Goal: Task Accomplishment & Management: Manage account settings

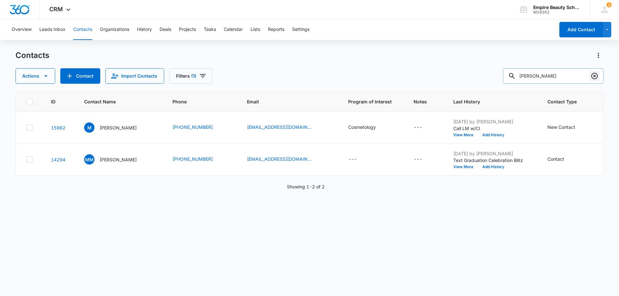
click at [595, 76] on icon "Clear" at bounding box center [595, 76] width 6 height 6
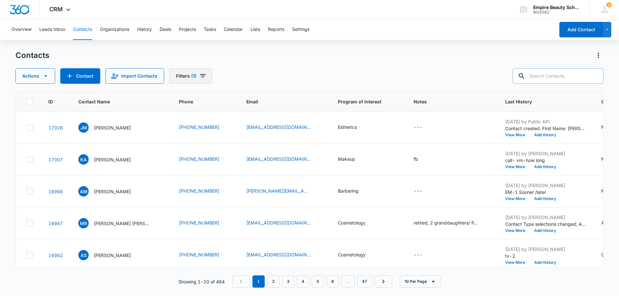
click at [201, 76] on icon "Filters" at bounding box center [203, 76] width 6 height 4
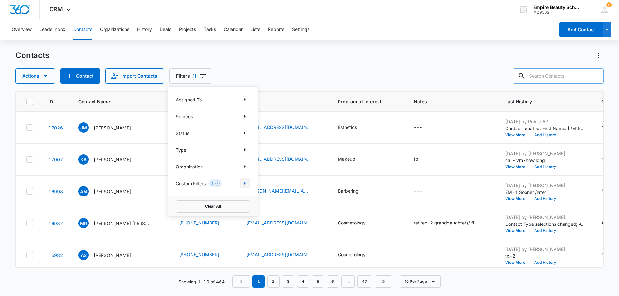
click at [243, 182] on icon "Show Custom Filters filters" at bounding box center [245, 184] width 8 height 8
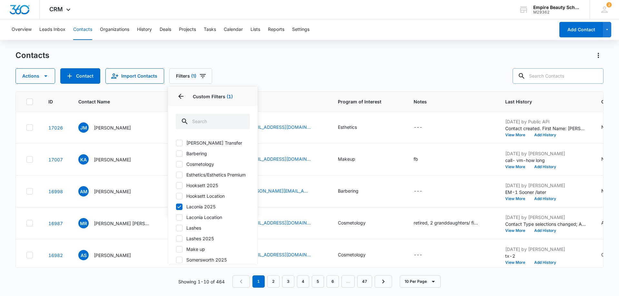
click at [180, 210] on icon at bounding box center [179, 207] width 6 height 6
click at [176, 207] on input "Laconia 2025" at bounding box center [176, 207] width 0 height 0
checkbox input "false"
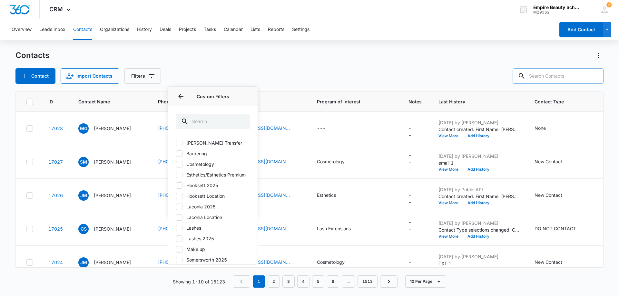
click at [280, 73] on div "Contact Import Contacts Filters Assigned To Sources Status Type Organization Cu…" at bounding box center [309, 75] width 588 height 15
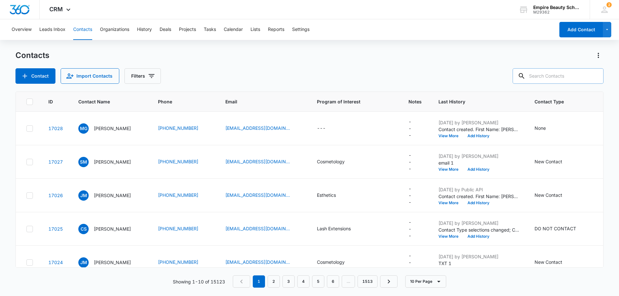
scroll to position [0, 31]
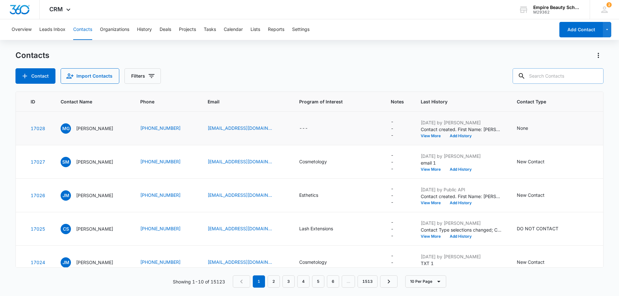
drag, startPoint x: 517, startPoint y: 127, endPoint x: 554, endPoint y: 119, distance: 37.4
click at [554, 119] on td "None" at bounding box center [556, 129] width 94 height 34
click at [527, 130] on div "None" at bounding box center [528, 129] width 23 height 8
click at [547, 88] on div at bounding box center [545, 87] width 10 height 10
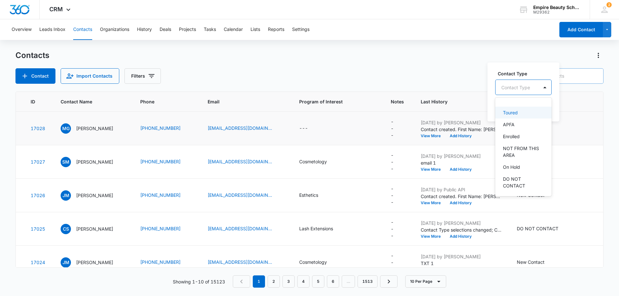
scroll to position [65, 0]
click at [515, 128] on p "Enrolled" at bounding box center [511, 129] width 17 height 7
click at [556, 115] on div "Contact Type option Enrolled, selected. 16 results available. Use Up and Down t…" at bounding box center [525, 92] width 74 height 60
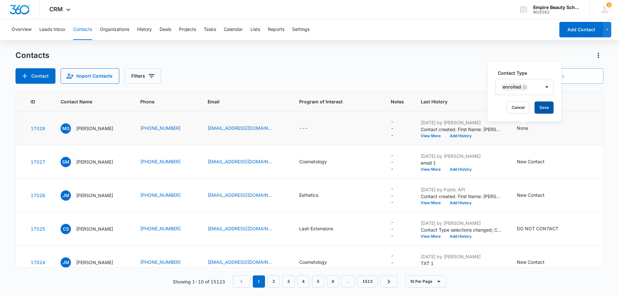
click at [546, 105] on button "Save" at bounding box center [544, 108] width 19 height 12
click at [456, 137] on button "Add History" at bounding box center [461, 136] width 31 height 4
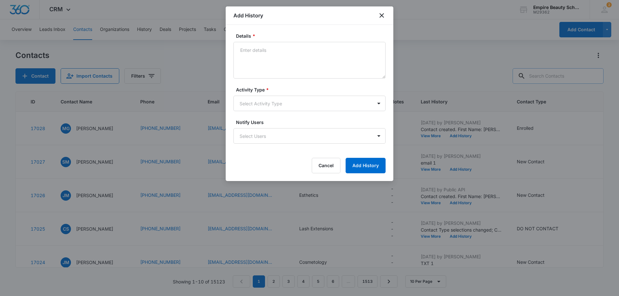
click at [474, 98] on div at bounding box center [309, 148] width 619 height 296
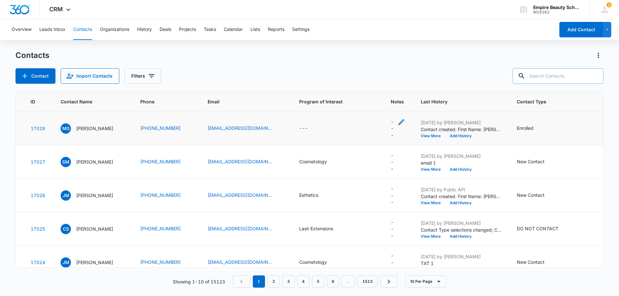
click at [391, 132] on div "---" at bounding box center [398, 128] width 15 height 20
click at [464, 135] on button "Add History" at bounding box center [461, 136] width 31 height 4
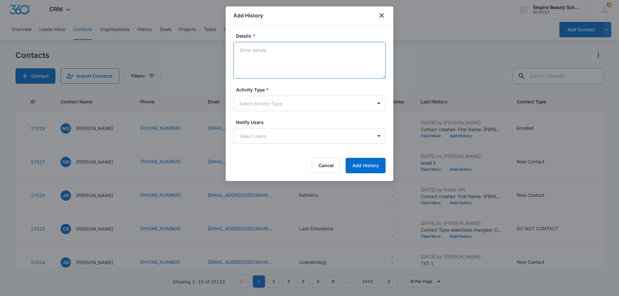
click at [253, 54] on textarea "Details *" at bounding box center [310, 60] width 152 height 37
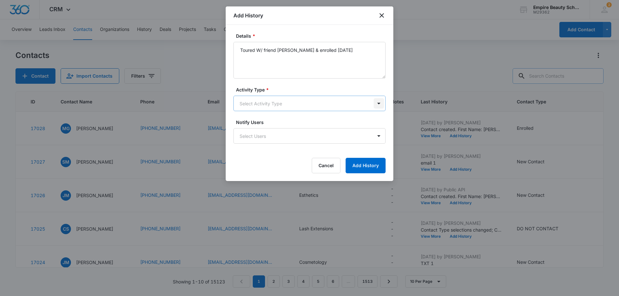
click at [378, 104] on body "CRM Apps Forms CRM Email Shop Payments POS Files Brand Settings Empire Beauty S…" at bounding box center [309, 148] width 619 height 296
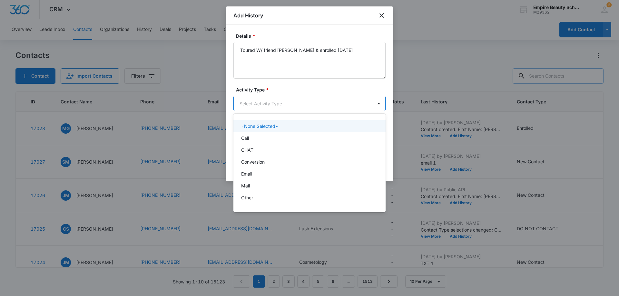
click at [365, 52] on div at bounding box center [309, 148] width 619 height 296
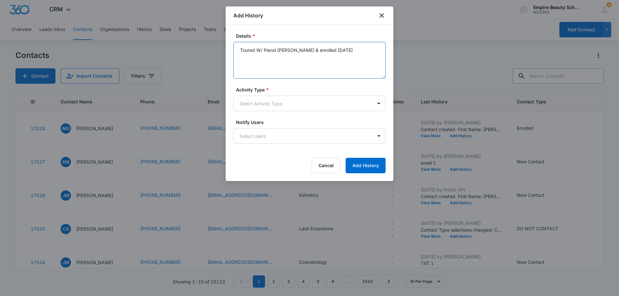
click at [358, 50] on textarea "Toured W/ friend [PERSON_NAME] & enrolled [DATE]" at bounding box center [310, 60] width 152 height 37
type textarea "Toured W/ friend [PERSON_NAME] & enrolled [DATE] COS"
click at [380, 104] on body "CRM Apps Forms CRM Email Shop Payments POS Files Brand Settings Empire Beauty S…" at bounding box center [309, 148] width 619 height 296
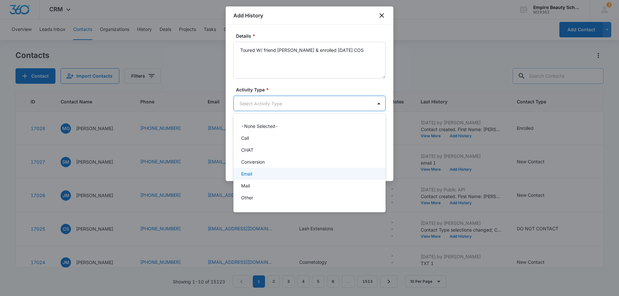
scroll to position [34, 0]
click at [338, 174] on div "P2P" at bounding box center [308, 176] width 135 height 7
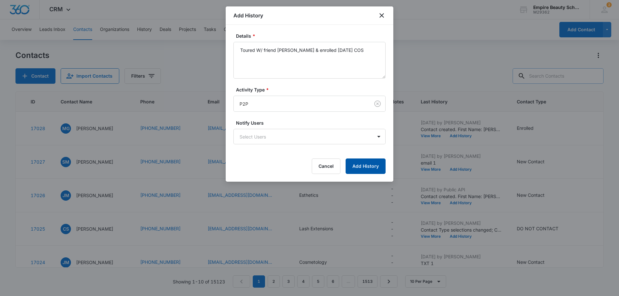
click at [374, 168] on button "Add History" at bounding box center [366, 166] width 40 height 15
